Goal: Complete application form

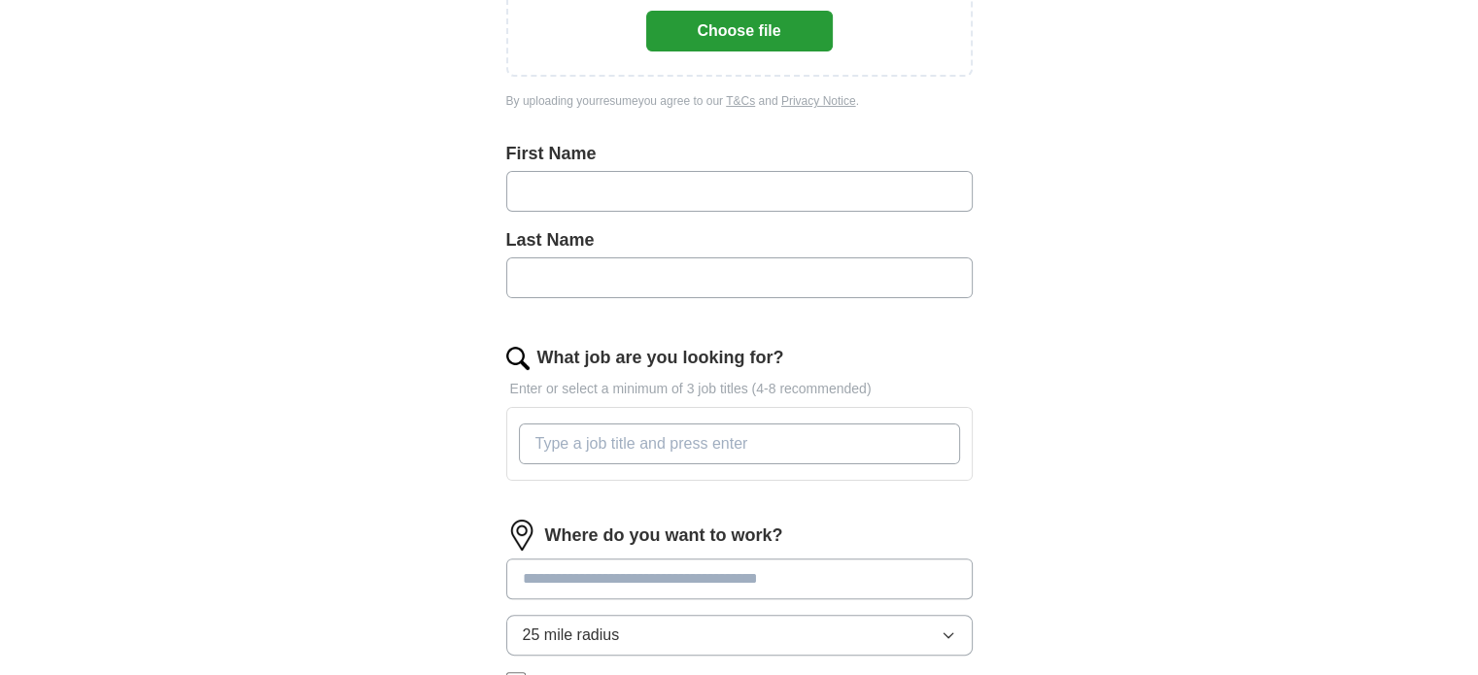
scroll to position [389, 0]
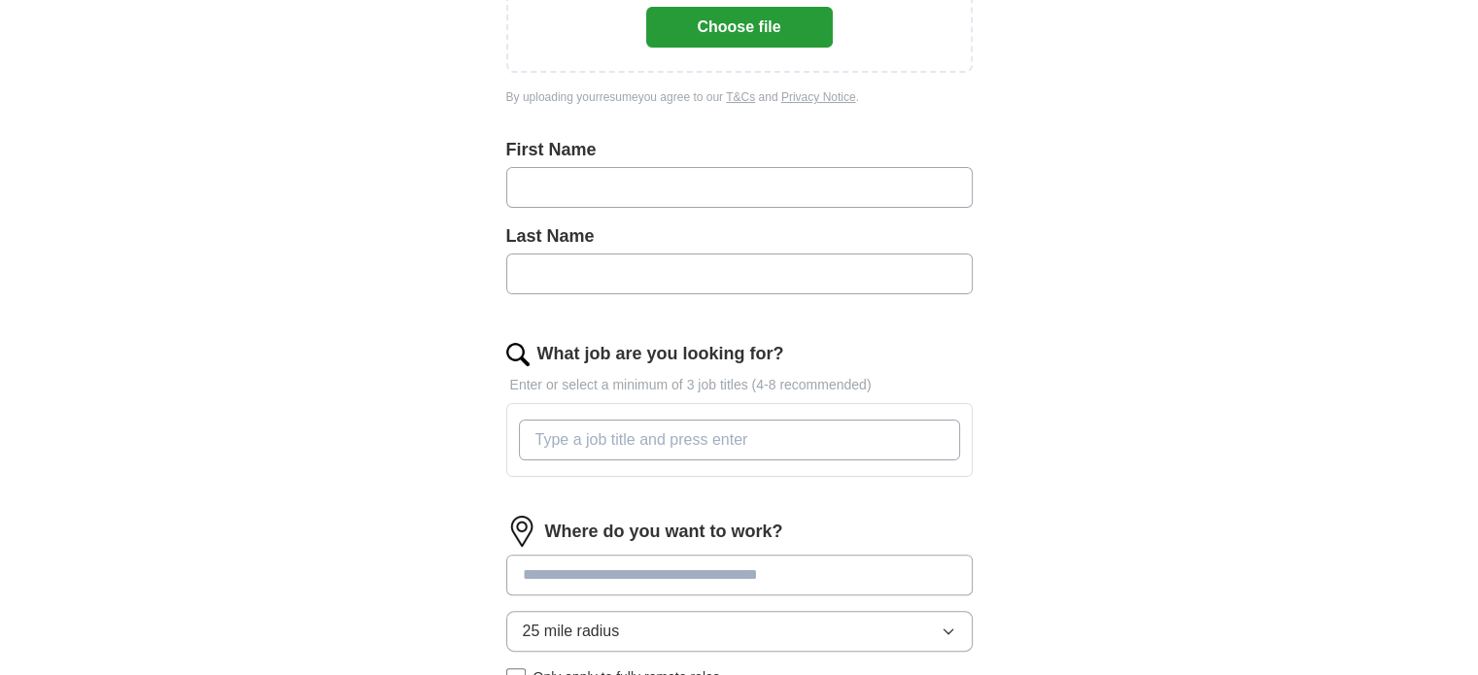
click at [533, 171] on input "text" at bounding box center [739, 187] width 467 height 41
type input "*******"
type input "*****"
click at [608, 427] on input "What job are you looking for?" at bounding box center [739, 440] width 441 height 41
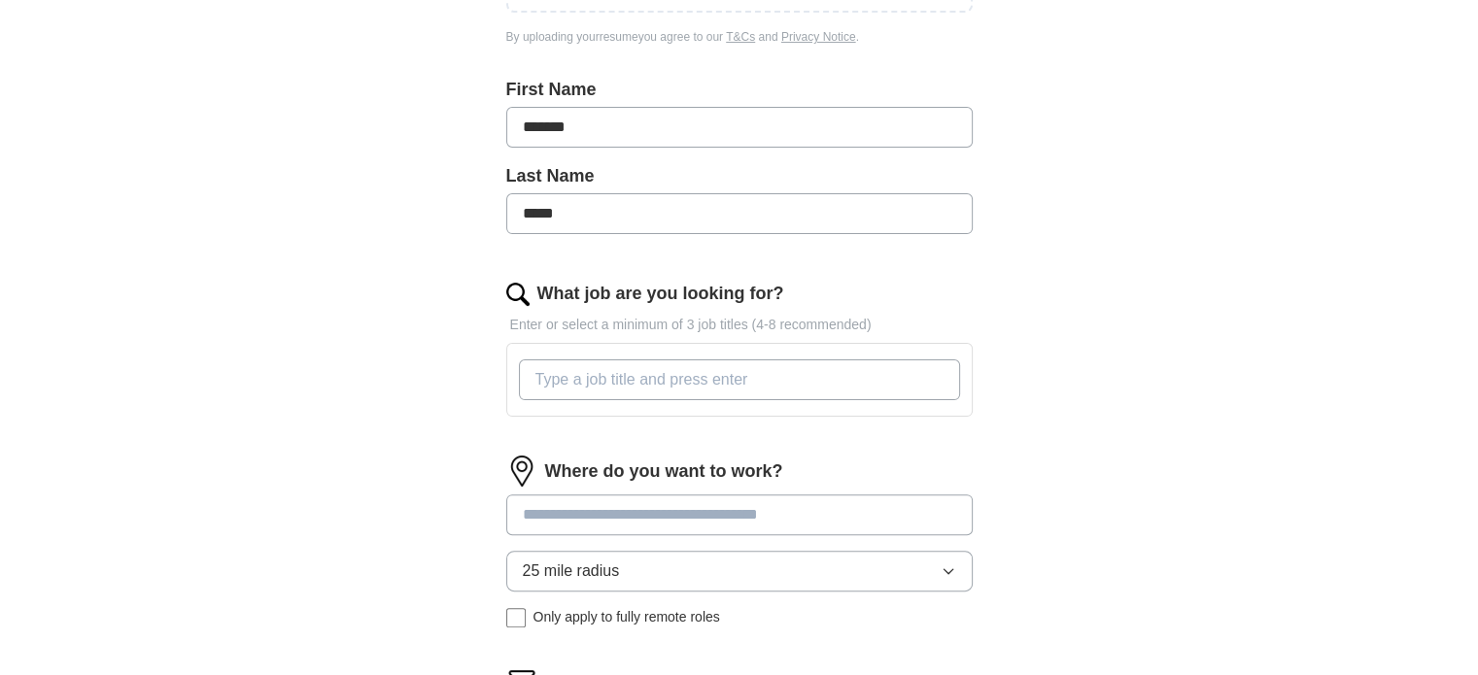
scroll to position [486, 0]
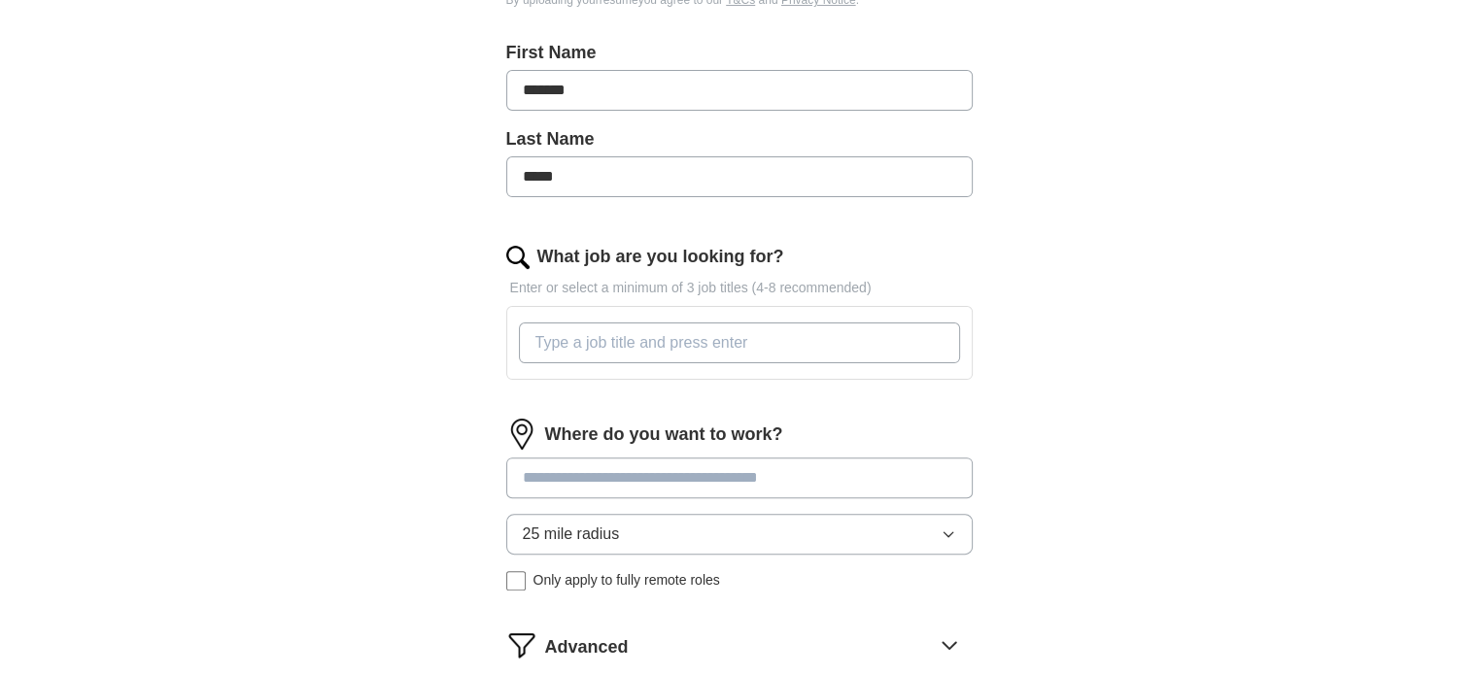
click at [952, 531] on div "Where do you want to work? 25 mile radius Only apply to fully remote roles" at bounding box center [739, 513] width 467 height 188
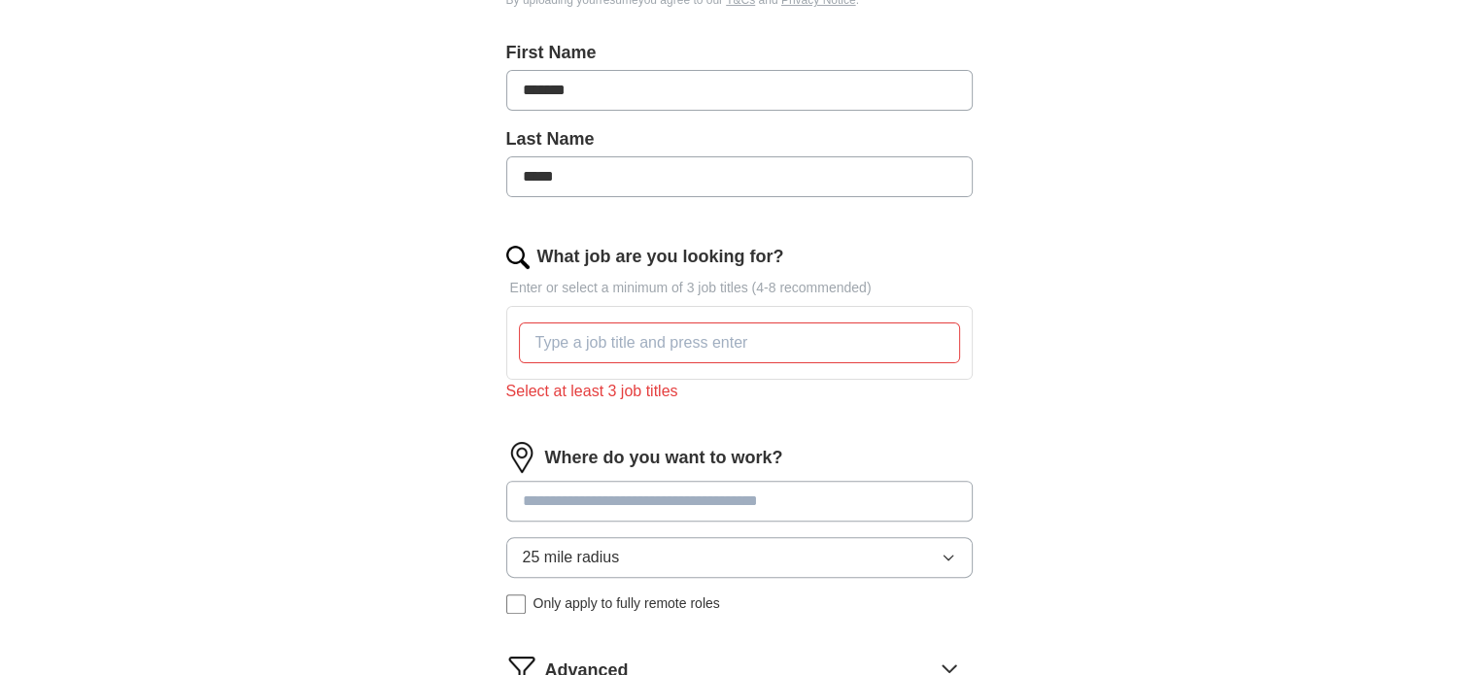
drag, startPoint x: 685, startPoint y: 548, endPoint x: 509, endPoint y: 546, distance: 175.9
click at [512, 549] on button "25 mile radius" at bounding box center [739, 557] width 467 height 41
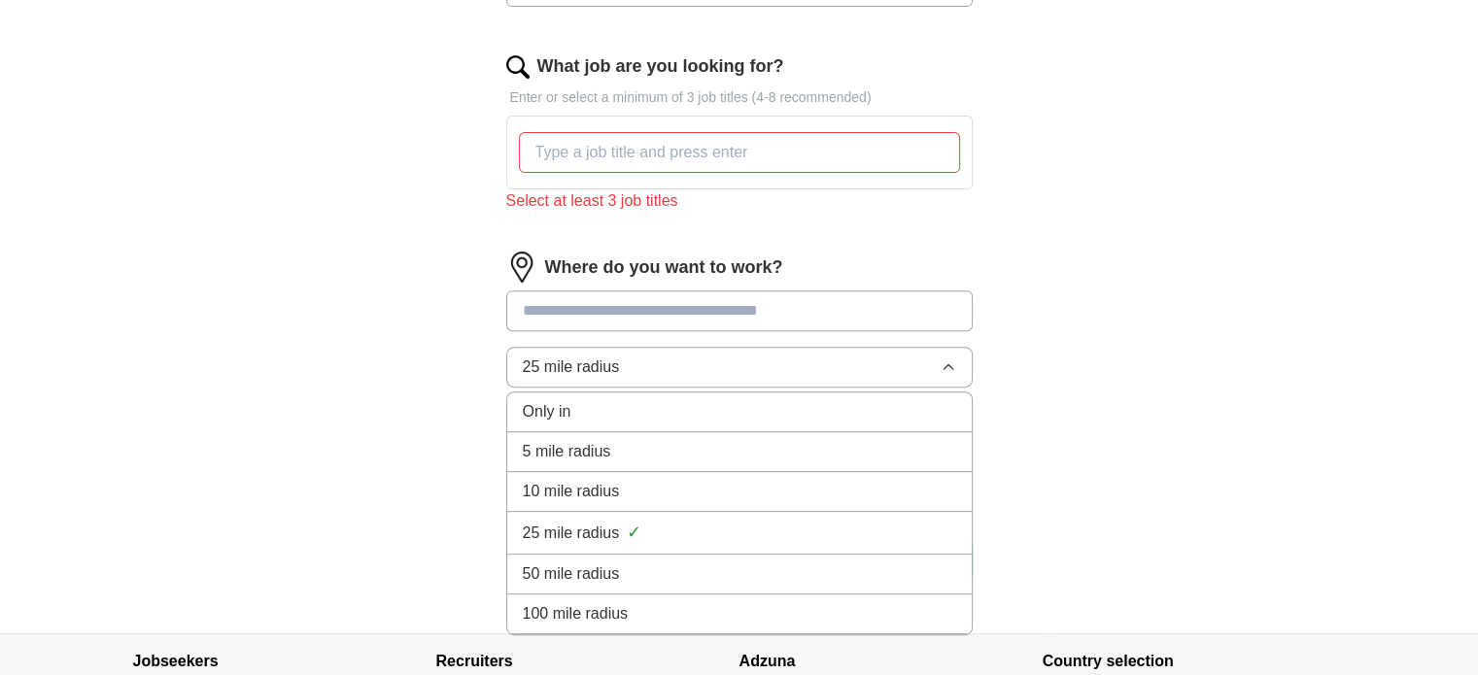
scroll to position [680, 0]
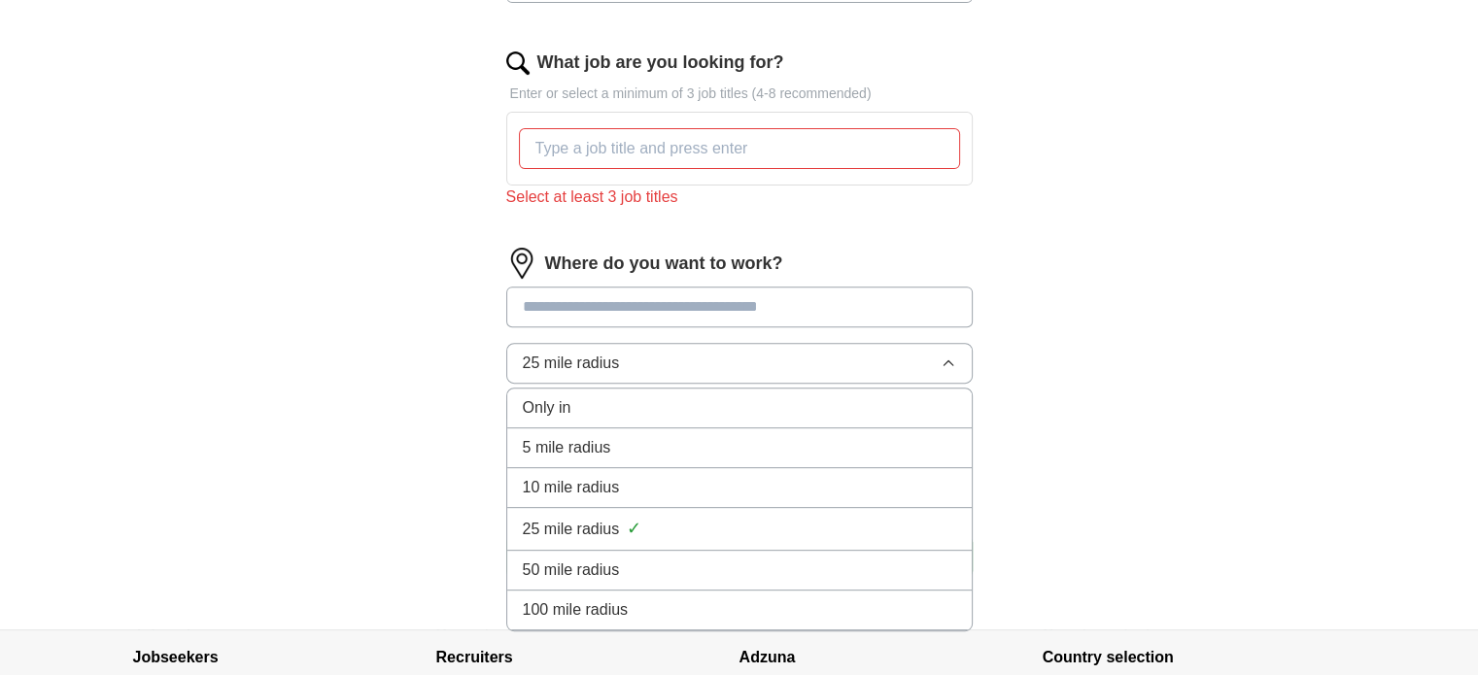
click at [696, 602] on div "100 mile radius" at bounding box center [739, 610] width 433 height 23
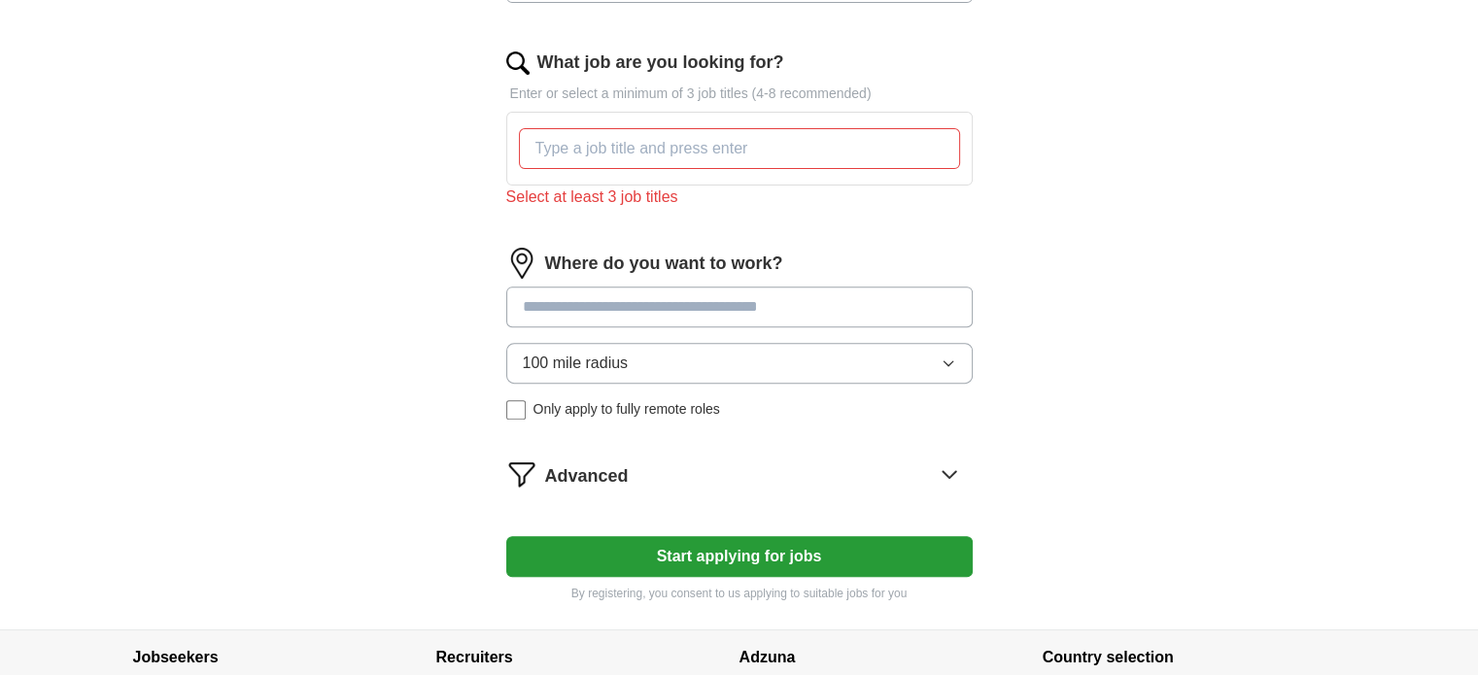
click at [528, 418] on div "Where do you want to work? 100 mile radius Only apply to fully remote roles" at bounding box center [739, 342] width 467 height 188
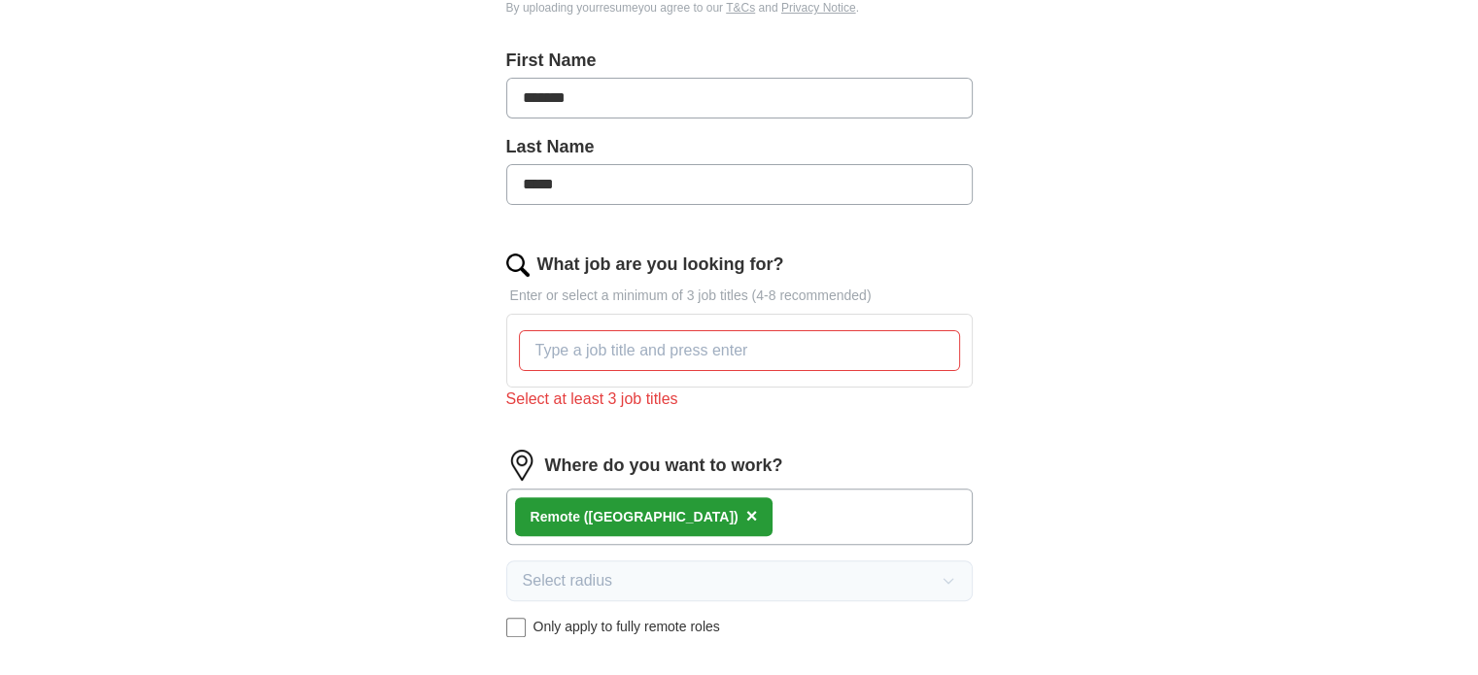
scroll to position [486, 0]
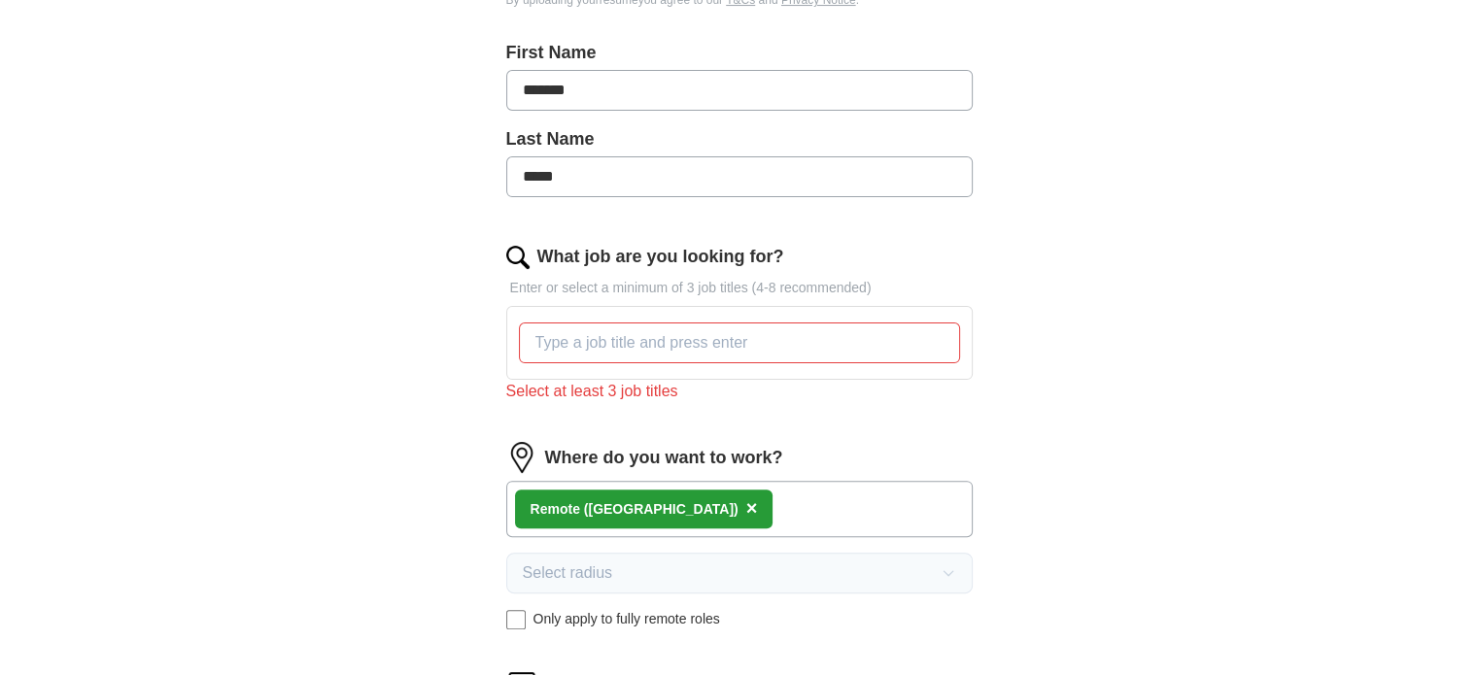
click at [607, 349] on input "What job are you looking for?" at bounding box center [739, 343] width 441 height 41
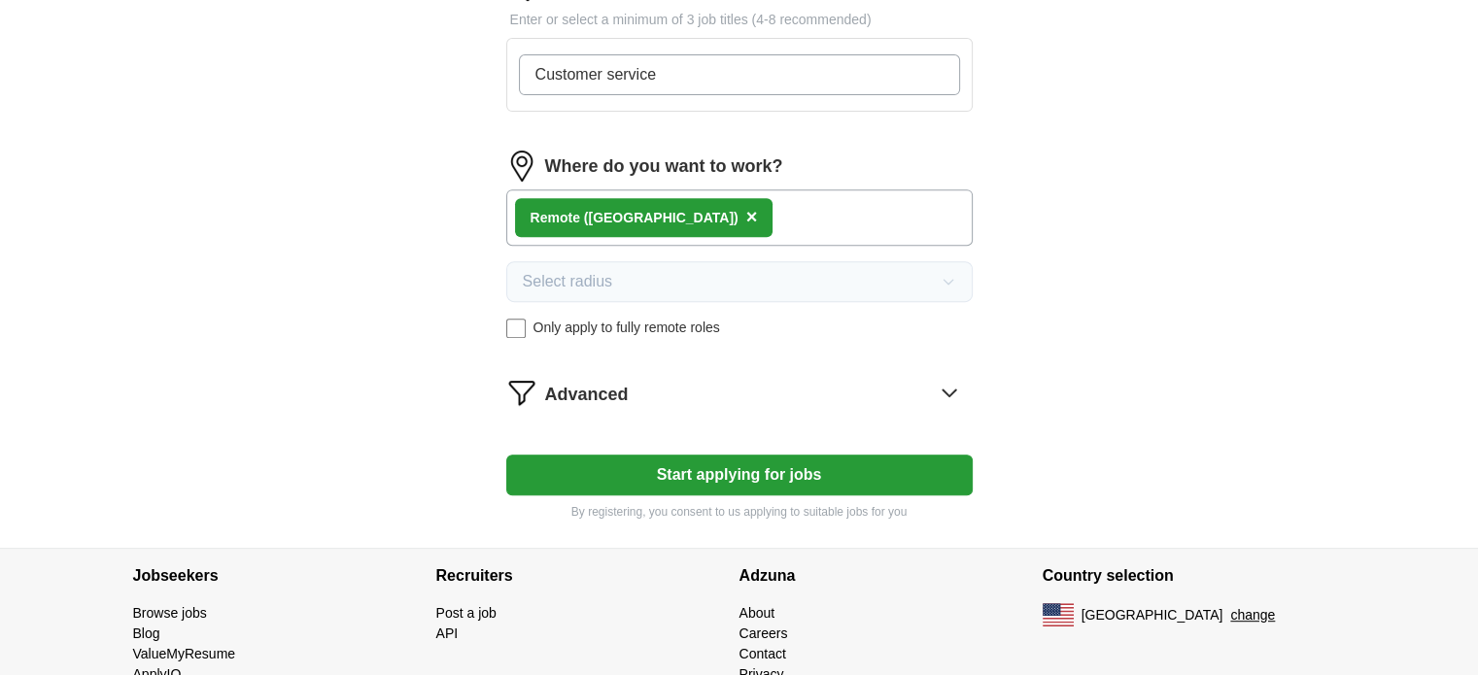
scroll to position [778, 0]
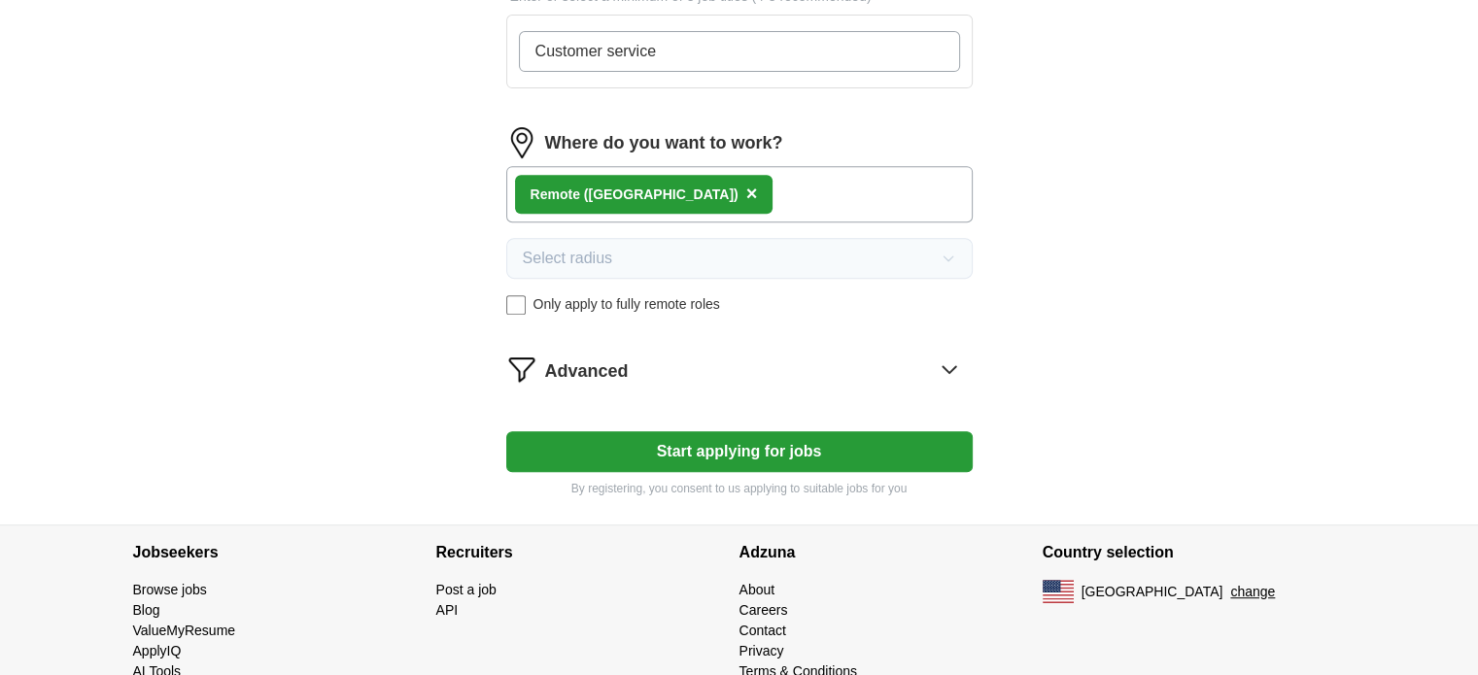
type input "Customer service"
click at [694, 461] on button "Start applying for jobs" at bounding box center [739, 452] width 467 height 41
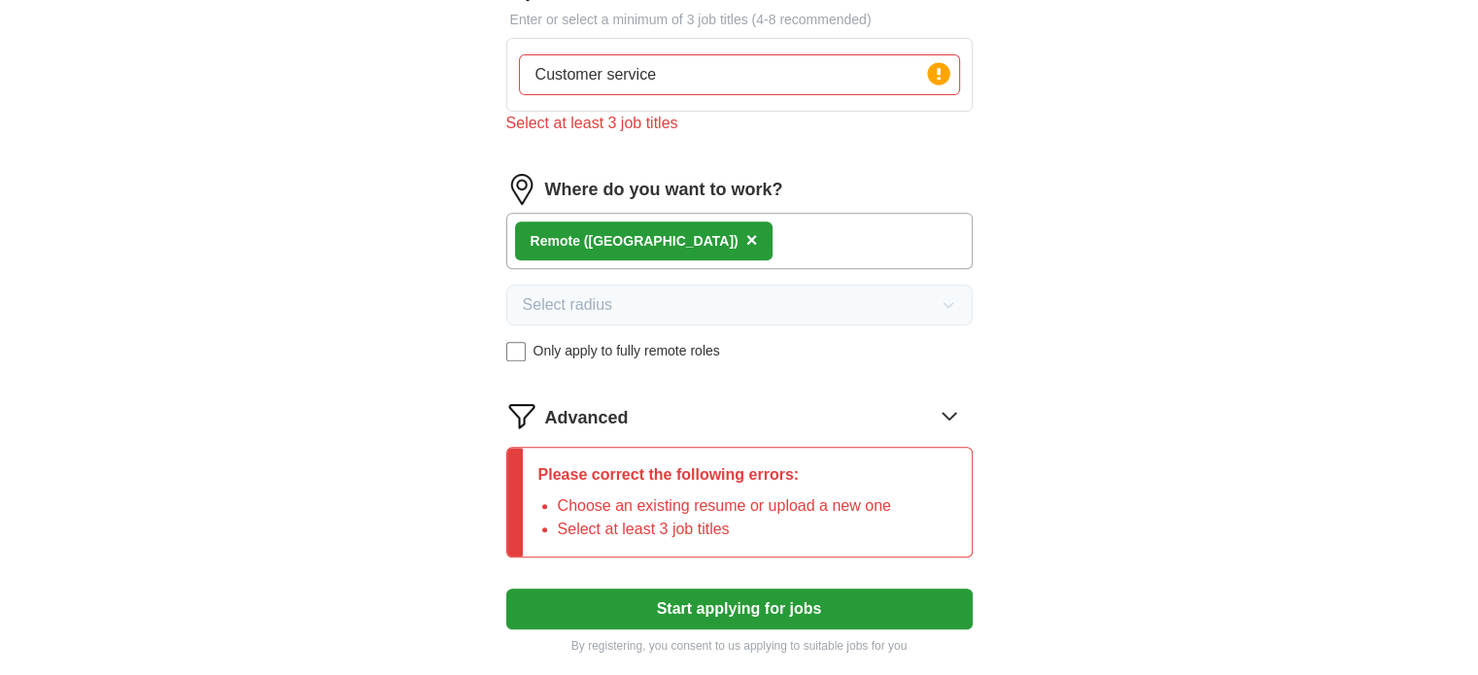
scroll to position [801, 0]
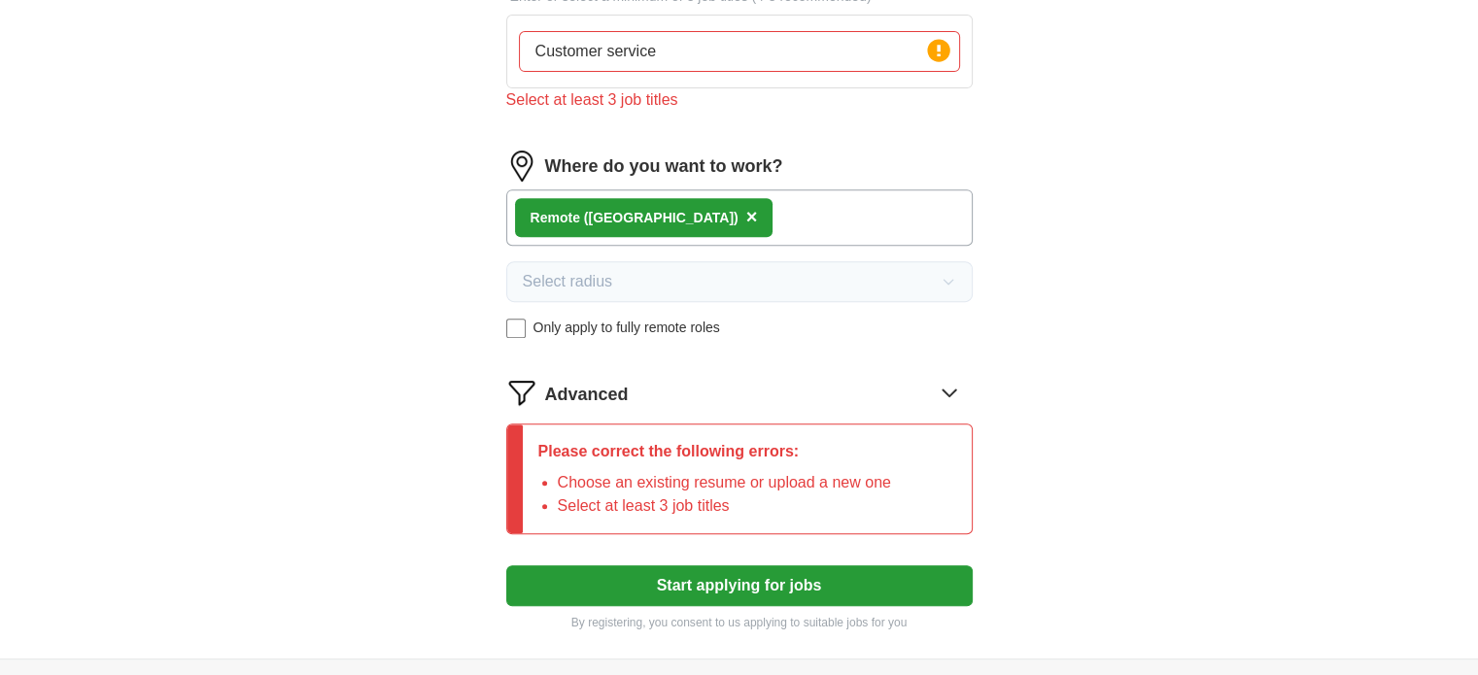
click at [779, 350] on form "Upload a resume Drag and drop your resume or Choose file By uploading your resu…" at bounding box center [739, 47] width 467 height 1167
click at [947, 393] on icon at bounding box center [949, 392] width 31 height 31
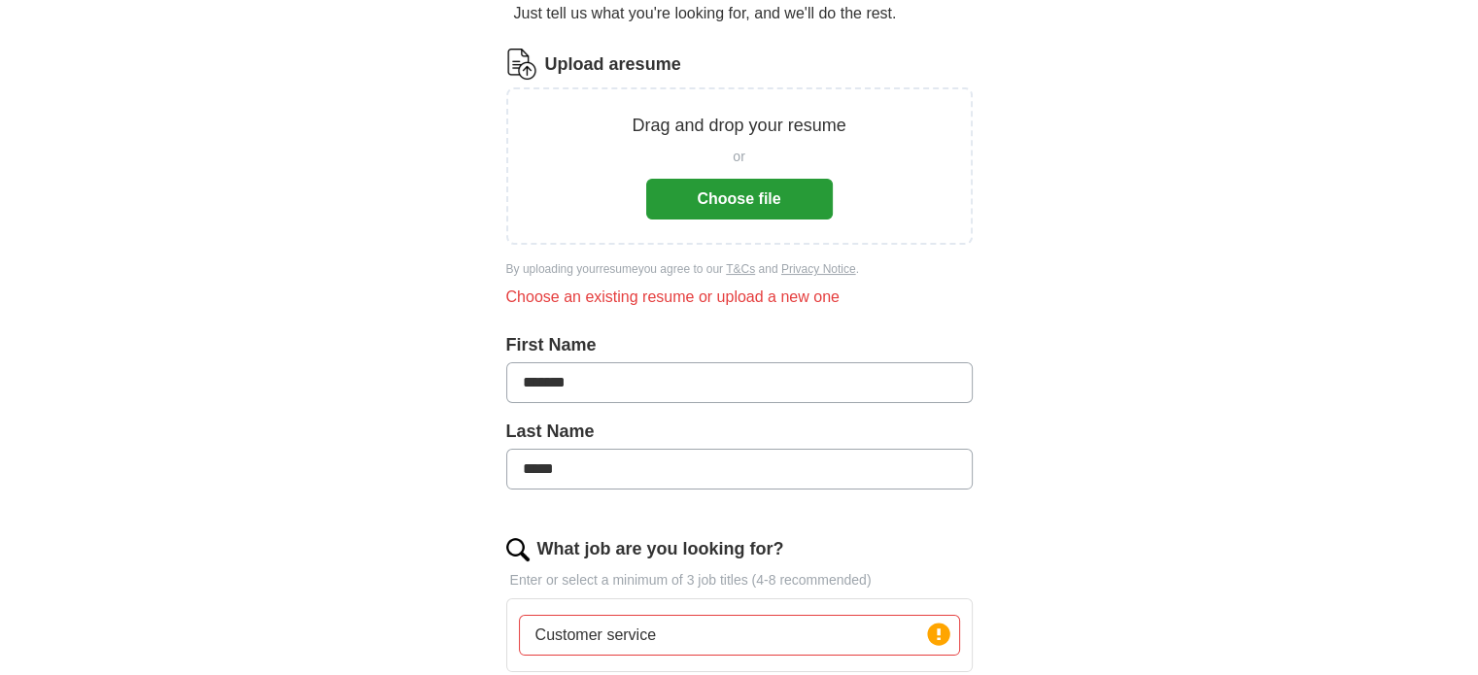
scroll to position [218, 0]
click at [737, 197] on button "Choose file" at bounding box center [739, 198] width 187 height 41
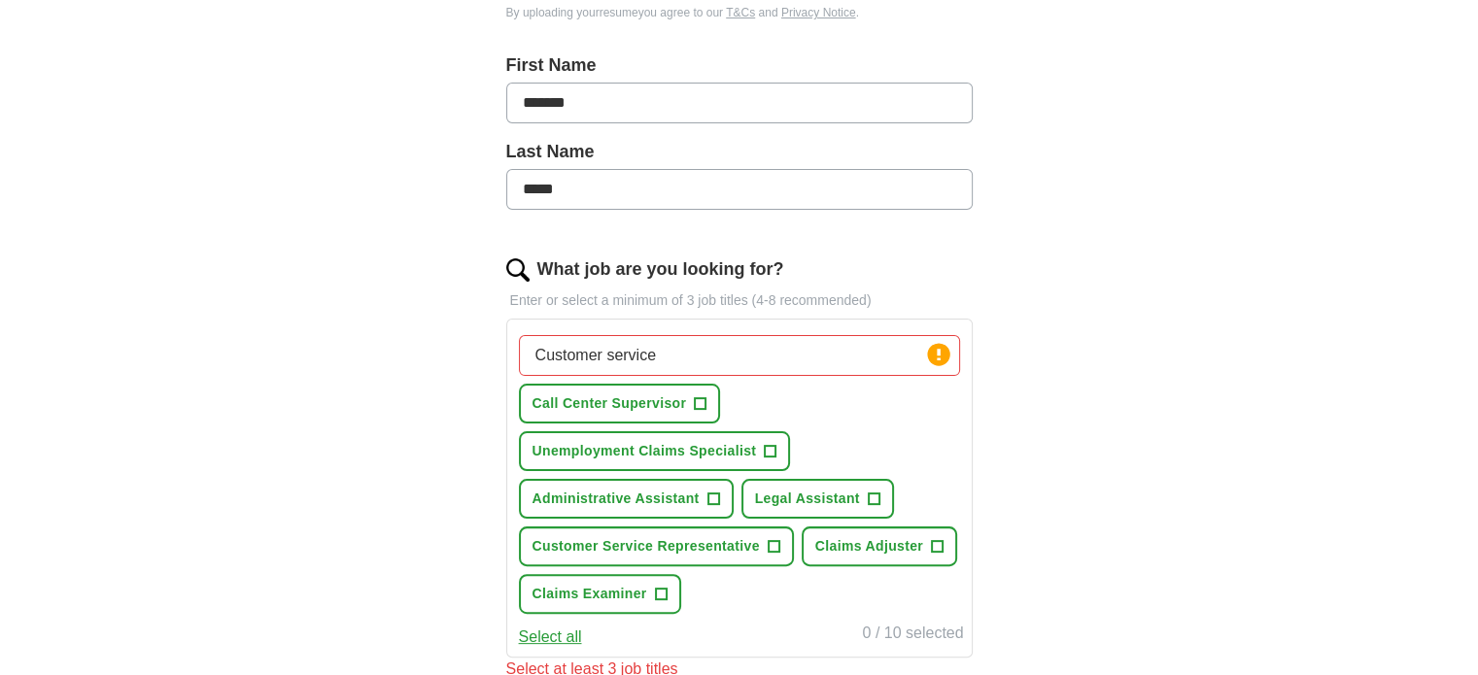
scroll to position [412, 0]
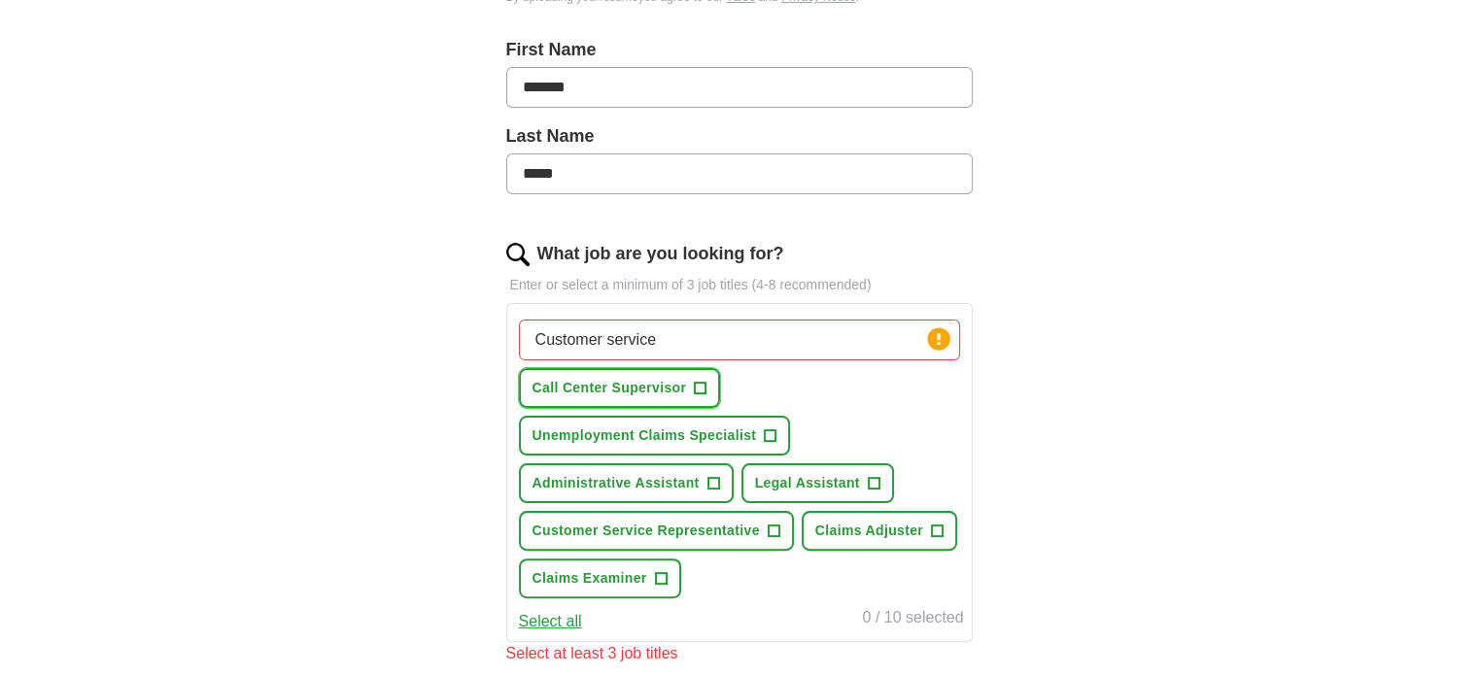
click at [652, 382] on span "Call Center Supervisor" at bounding box center [610, 388] width 155 height 20
click at [0, 0] on span "×" at bounding box center [0, 0] width 0 height 0
click at [657, 527] on span "Customer Service Representative" at bounding box center [646, 531] width 227 height 20
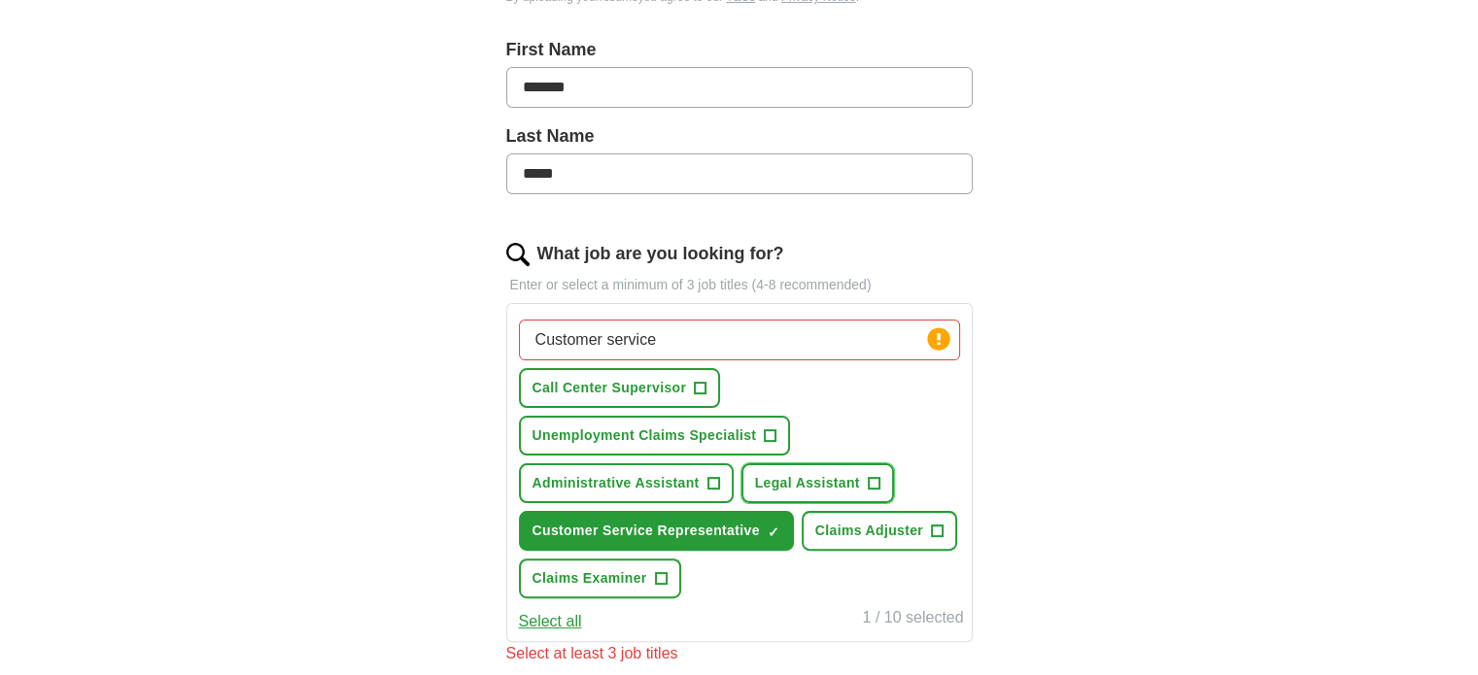
click at [847, 486] on span "Legal Assistant" at bounding box center [807, 483] width 105 height 20
click at [600, 569] on span "Claims Examiner" at bounding box center [590, 579] width 115 height 20
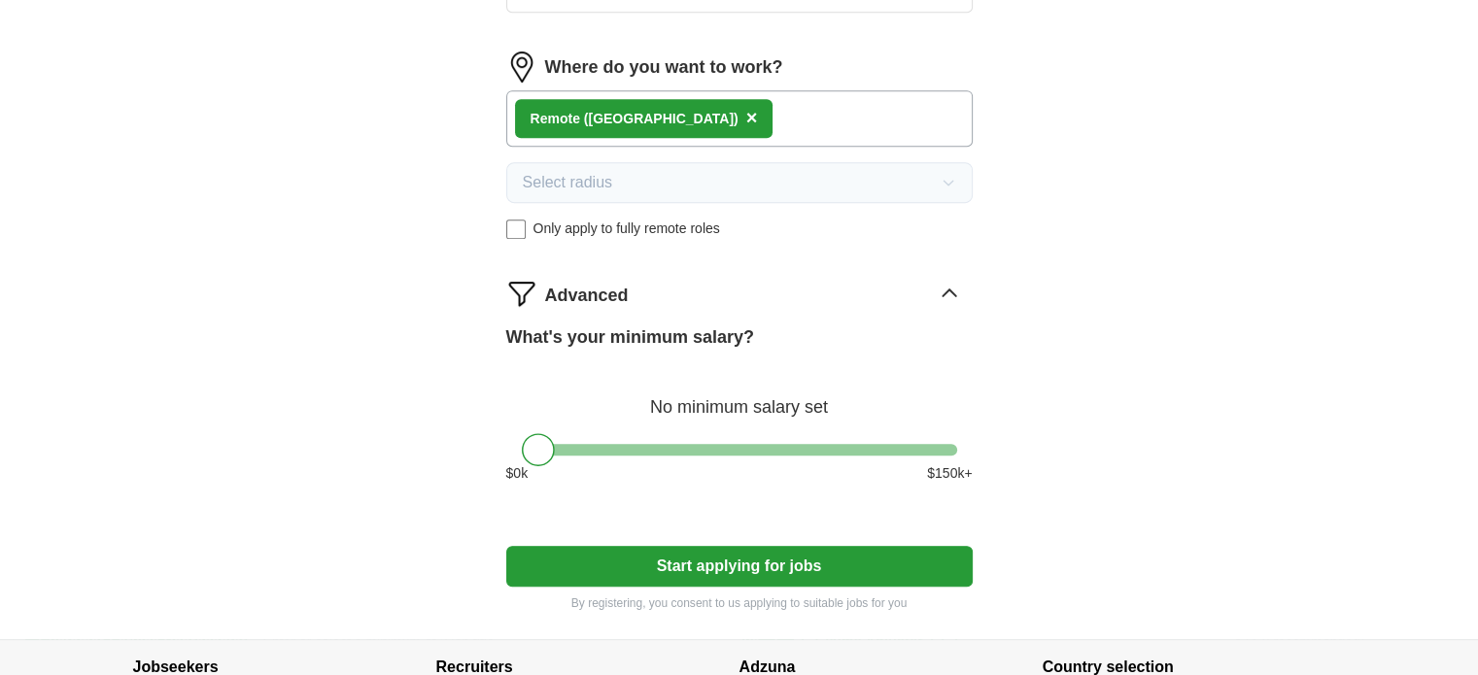
scroll to position [1092, 0]
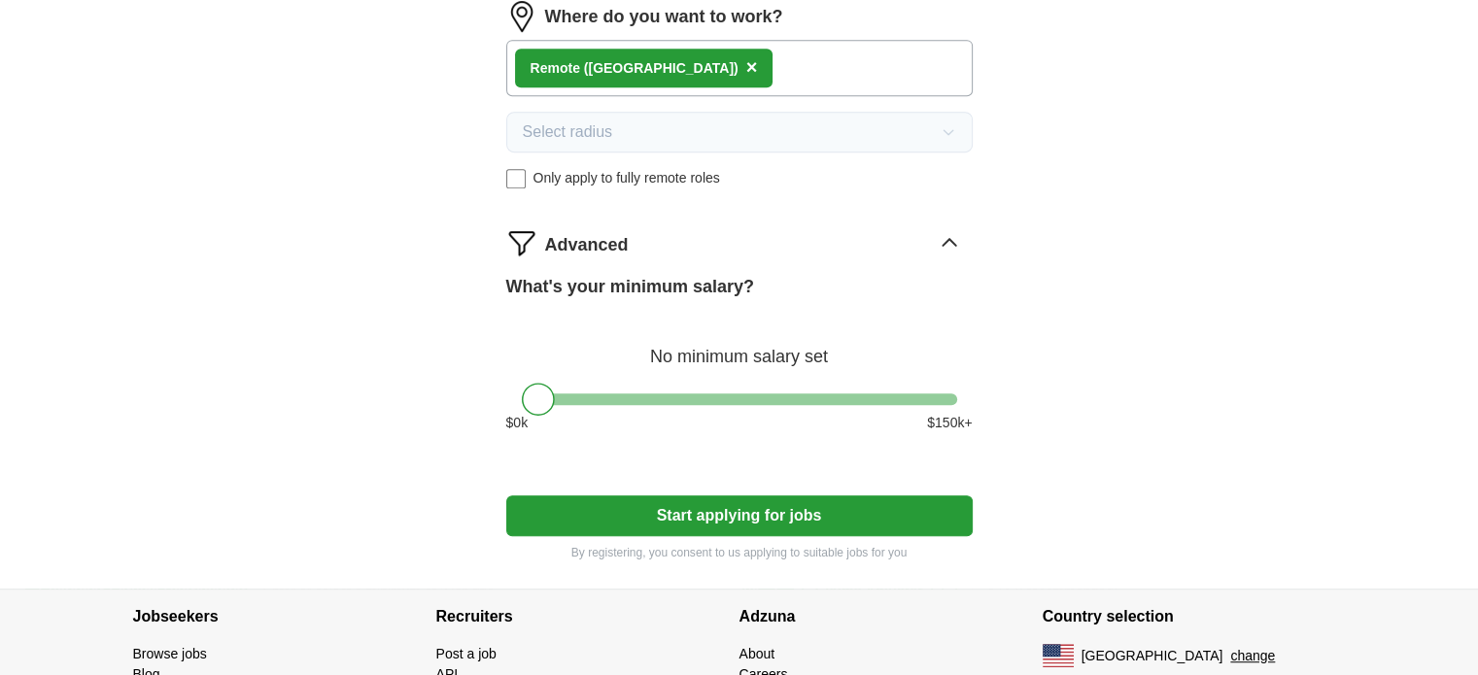
click at [771, 511] on button "Start applying for jobs" at bounding box center [739, 516] width 467 height 41
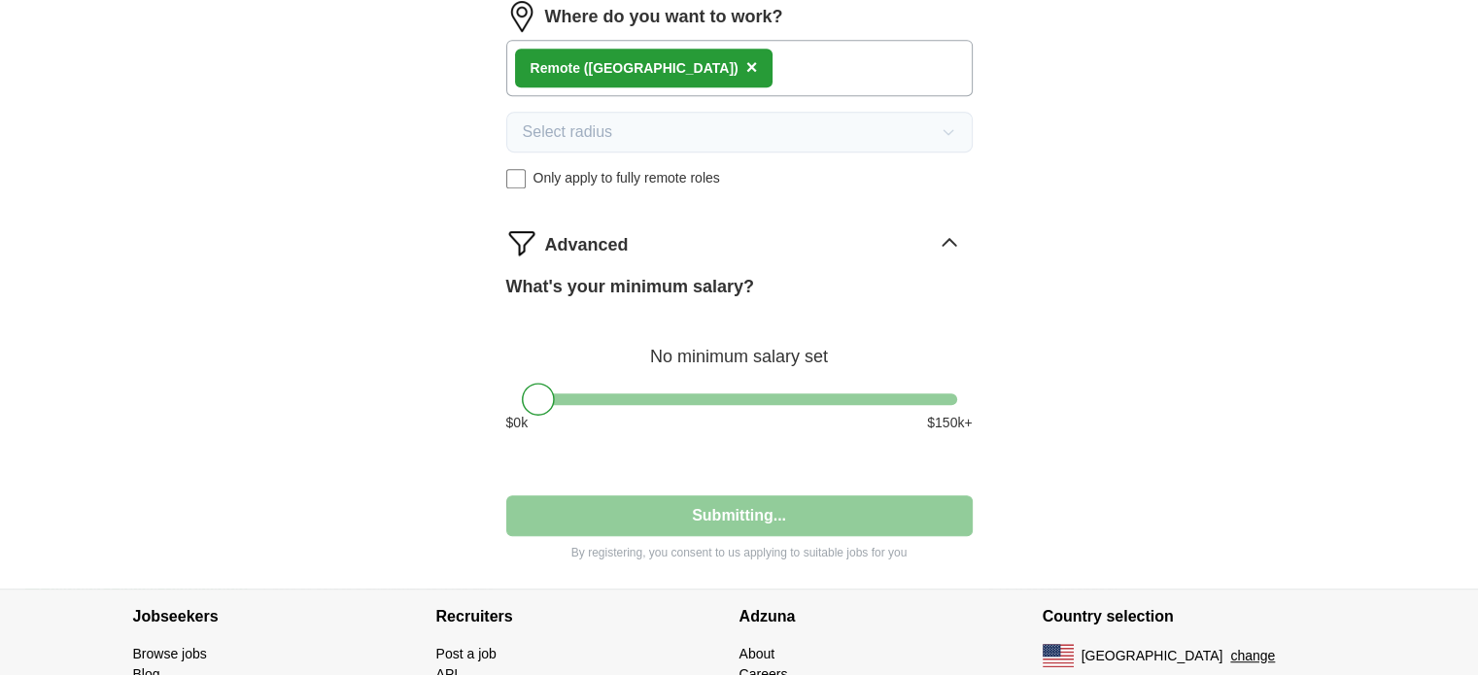
select select "**"
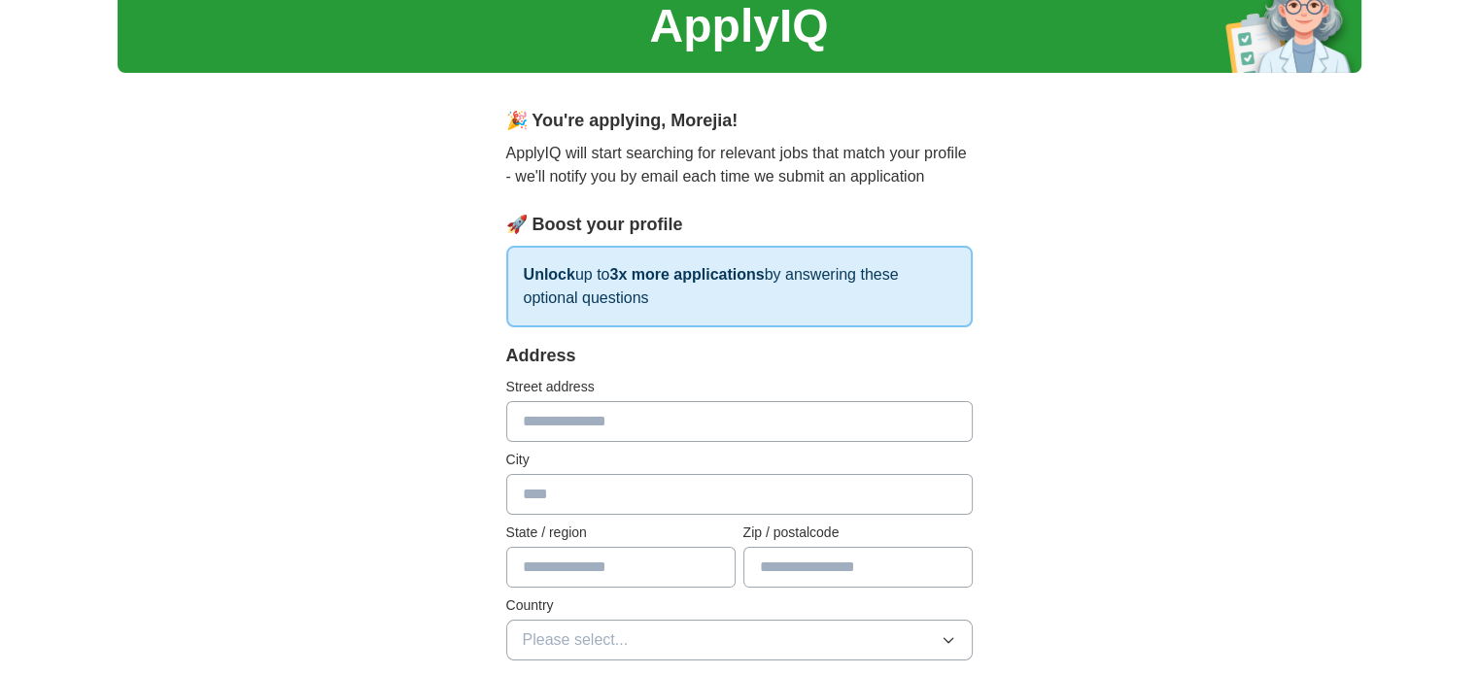
scroll to position [194, 0]
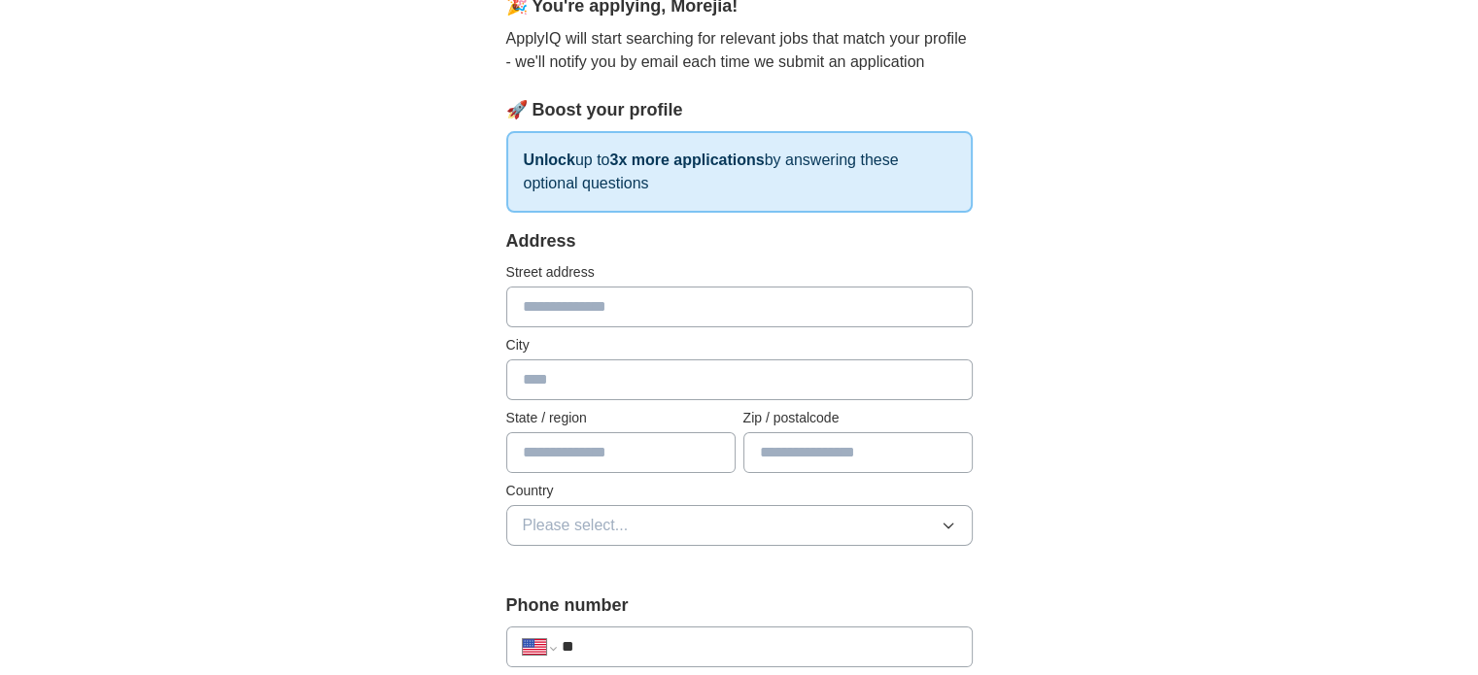
click at [623, 298] on input "text" at bounding box center [739, 307] width 467 height 41
type input "**********"
type input "******"
type input "**"
type input "*****"
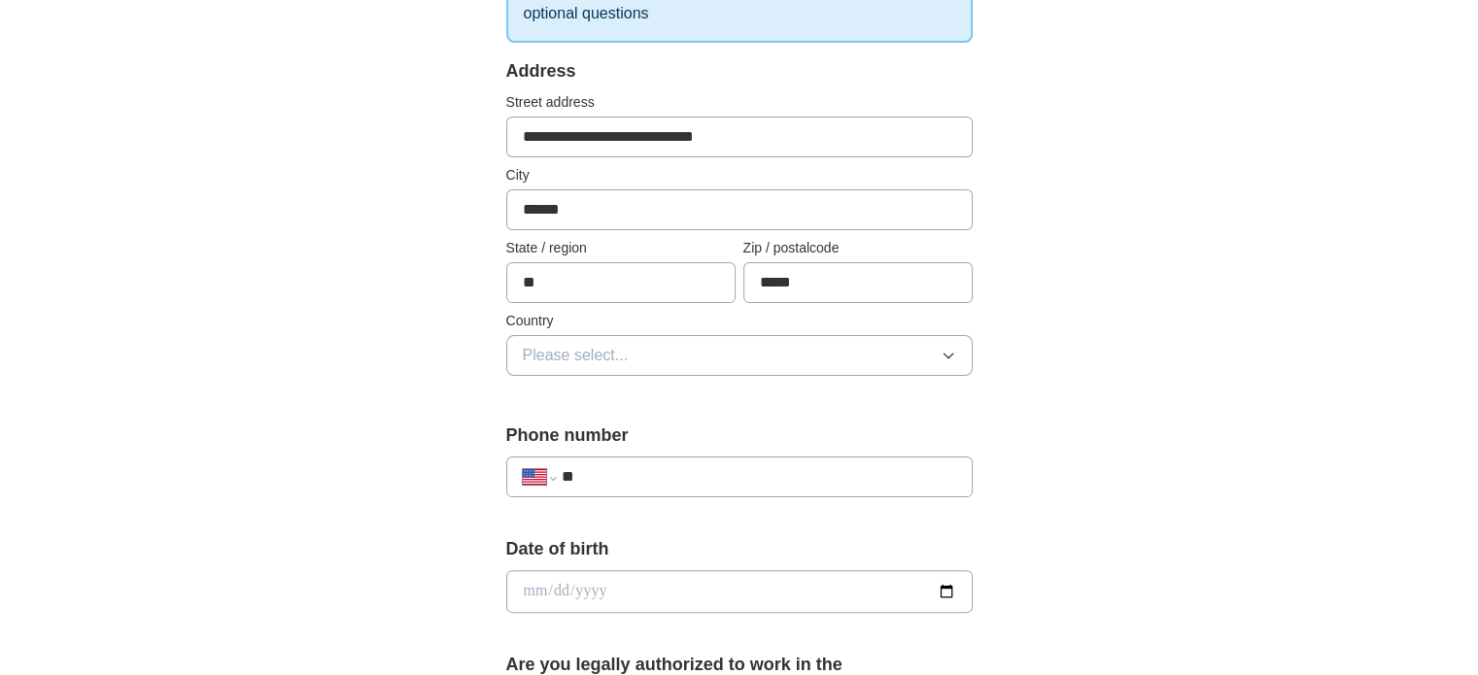
scroll to position [389, 0]
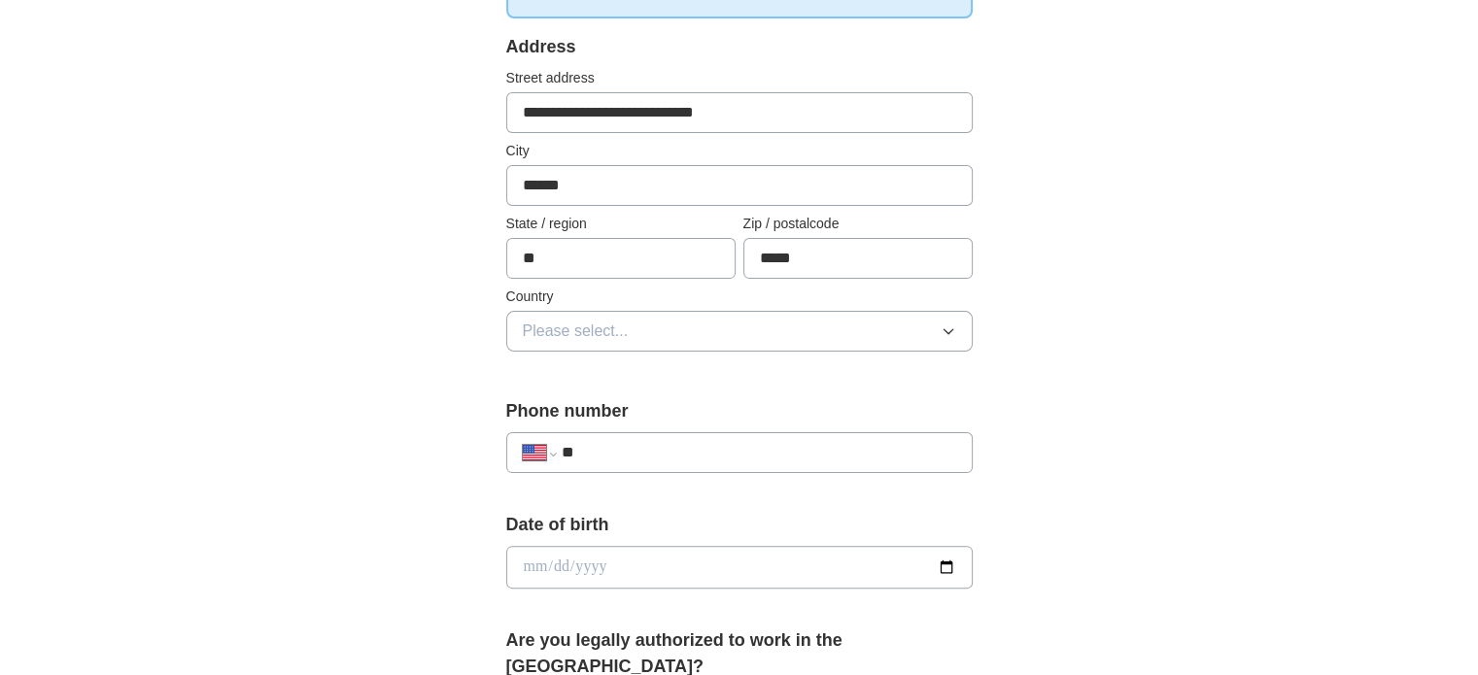
click at [958, 333] on button "Please select..." at bounding box center [739, 331] width 467 height 41
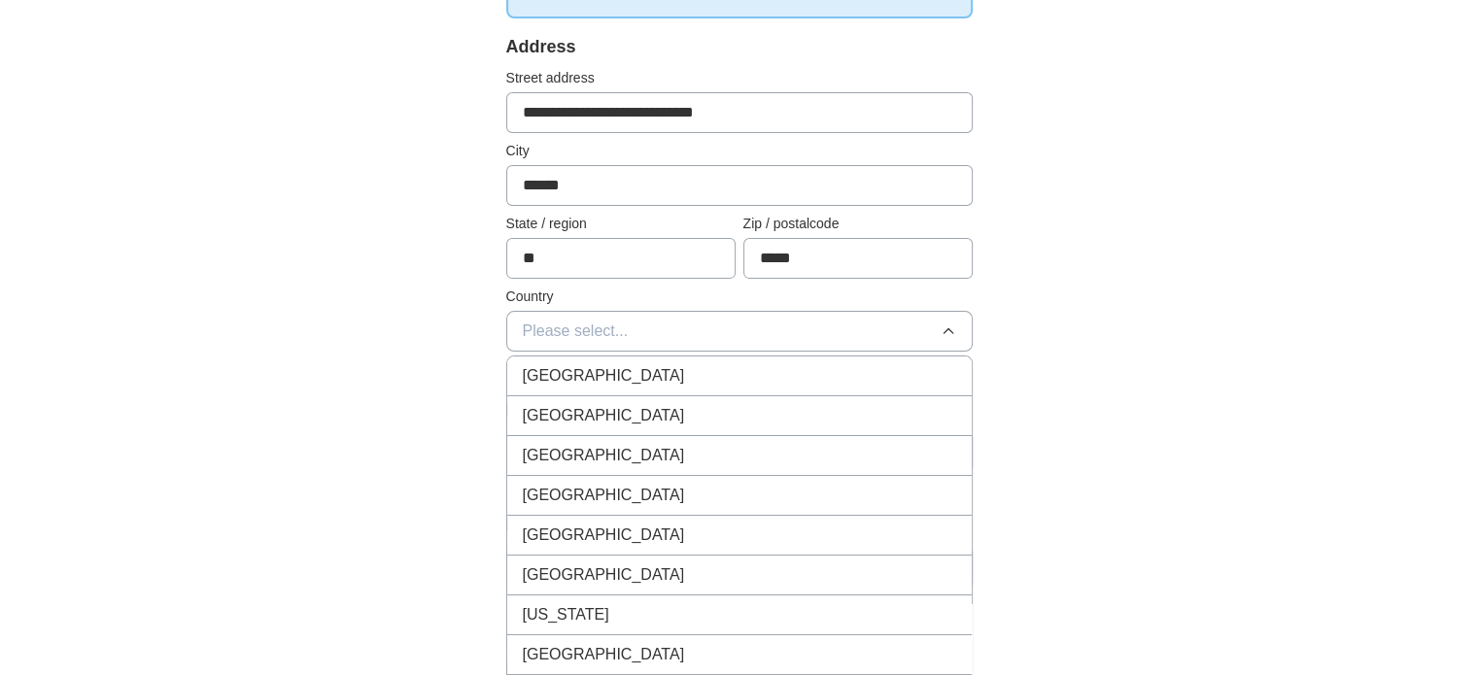
click at [739, 404] on div "[GEOGRAPHIC_DATA]" at bounding box center [739, 415] width 433 height 23
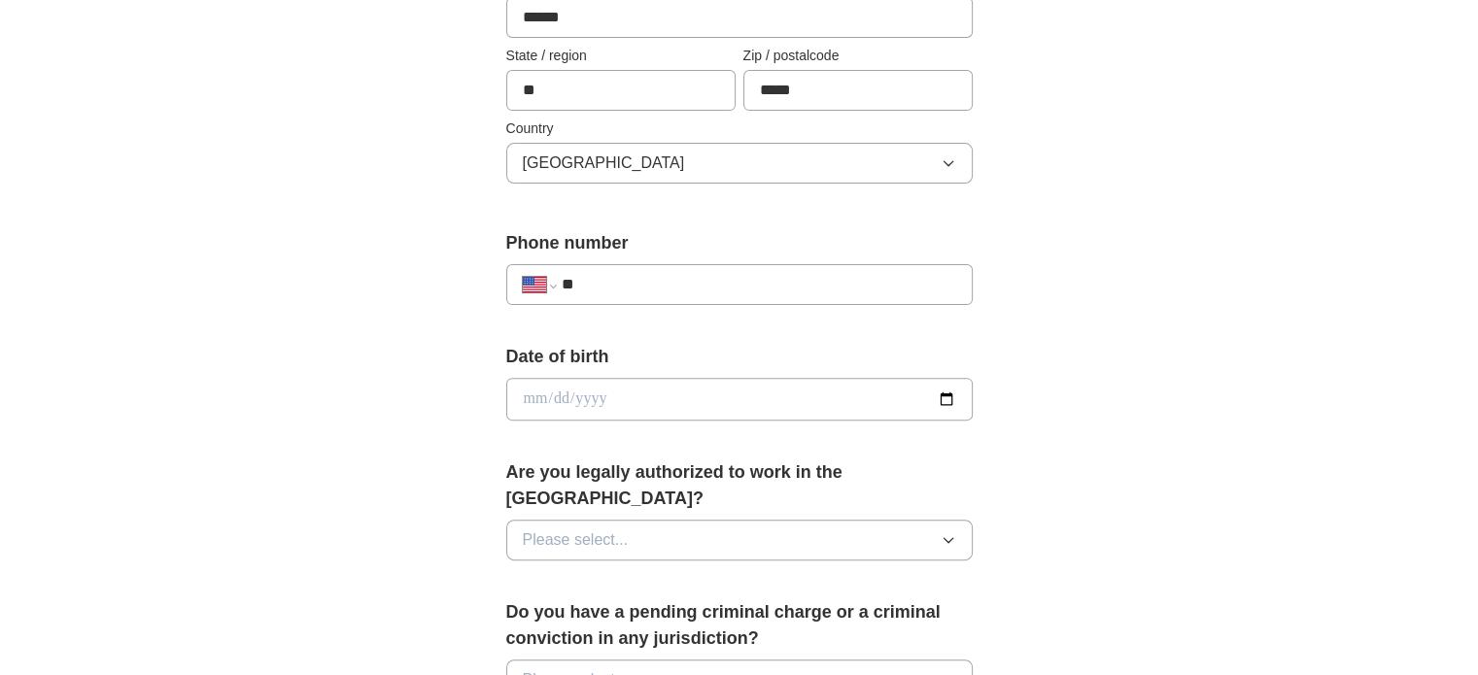
scroll to position [583, 0]
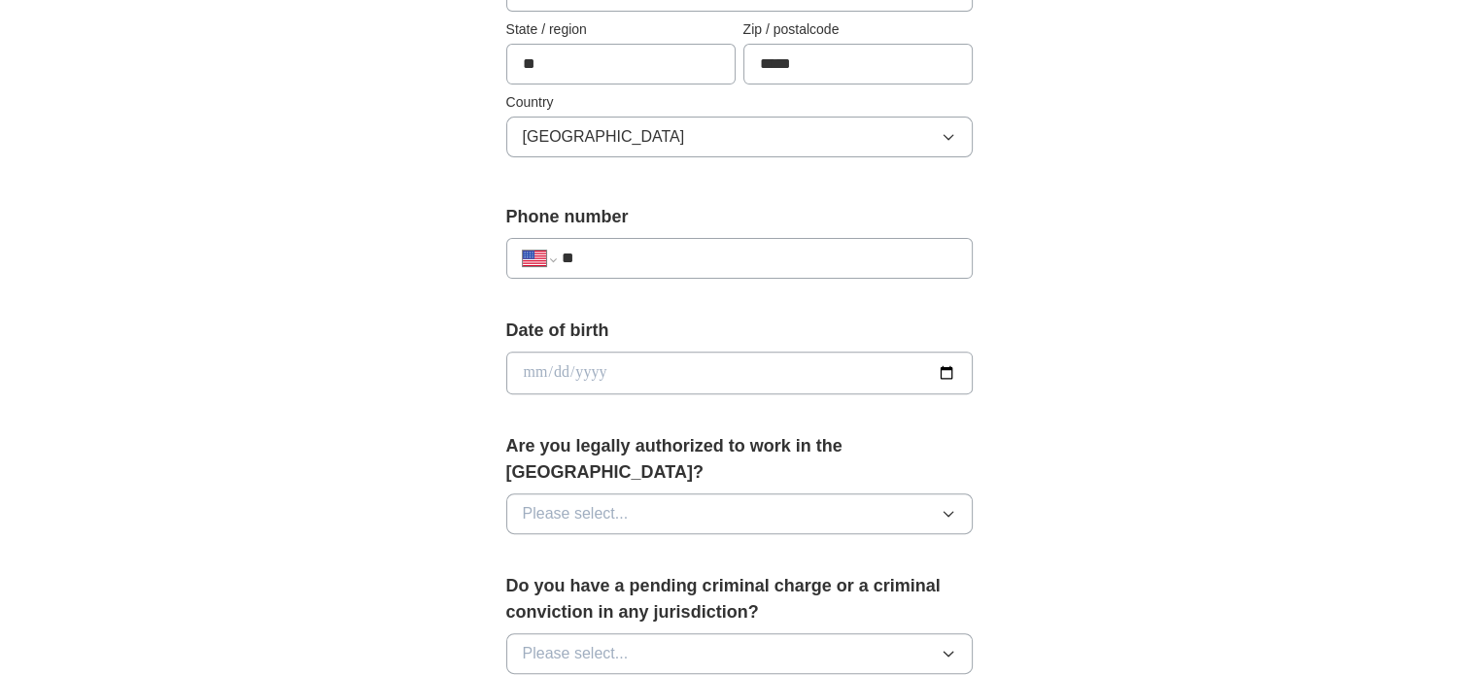
click at [654, 257] on input "**" at bounding box center [758, 258] width 395 height 23
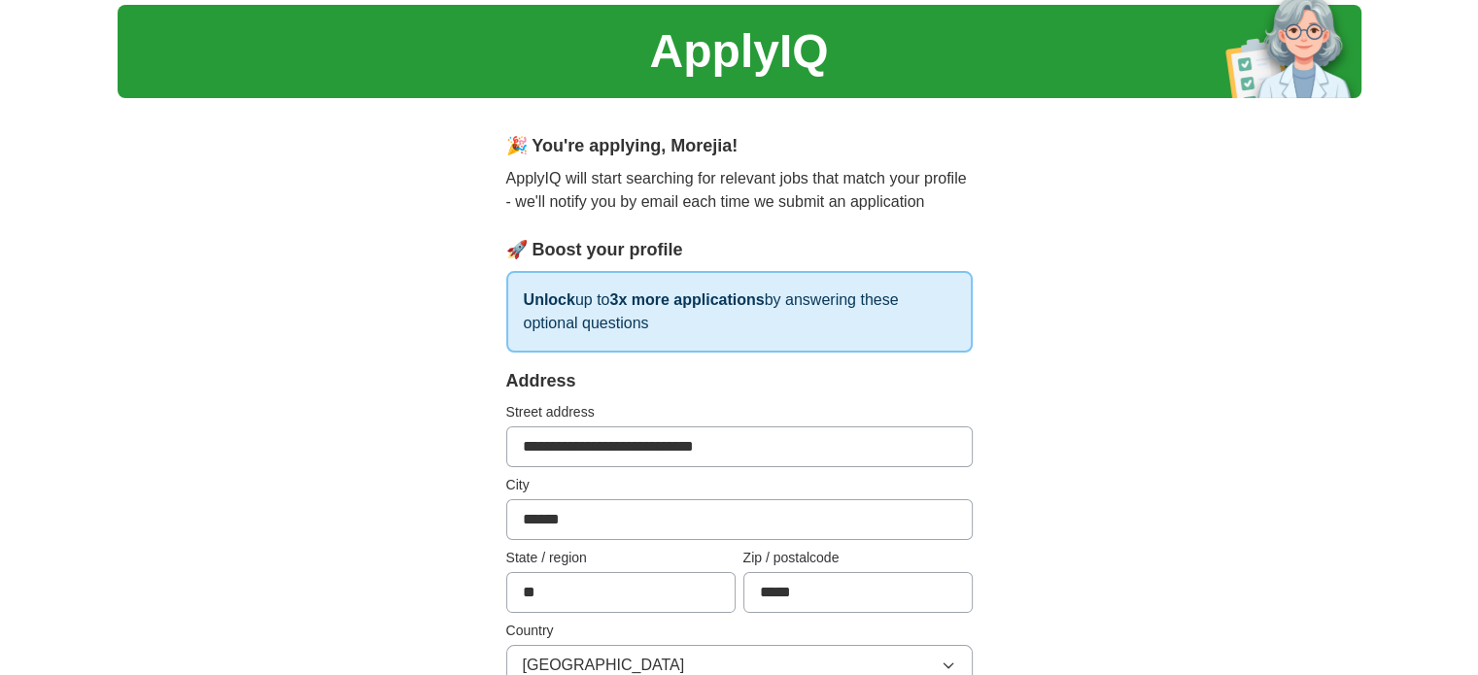
scroll to position [0, 0]
